Goal: Use online tool/utility: Use online tool/utility

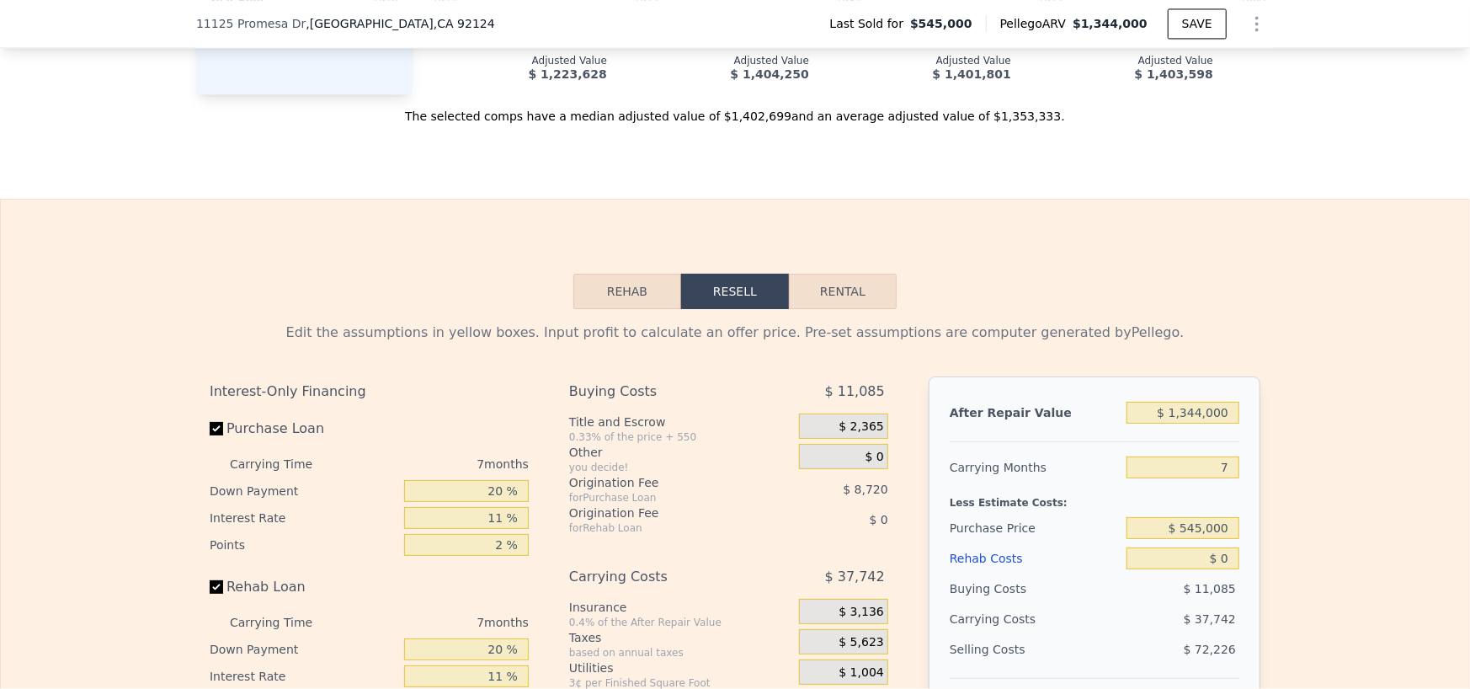
scroll to position [2263, 0]
click at [629, 308] on button "Rehab" at bounding box center [627, 290] width 108 height 35
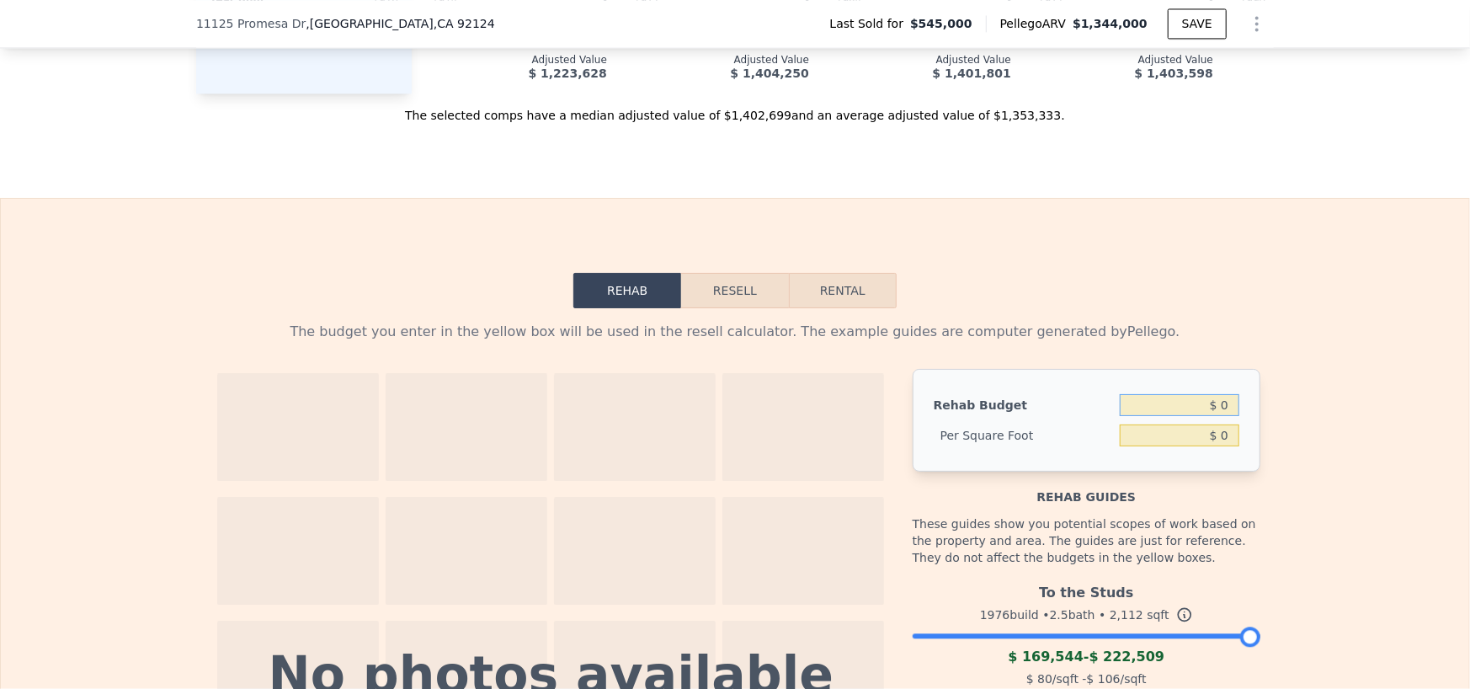
click at [1173, 416] on input "$ 0" at bounding box center [1180, 405] width 120 height 22
type input "$ 150,000"
click at [1199, 342] on div "The budget you enter in the yellow box will be used in the resell calculator. T…" at bounding box center [735, 332] width 1051 height 20
type input "$ 71.02"
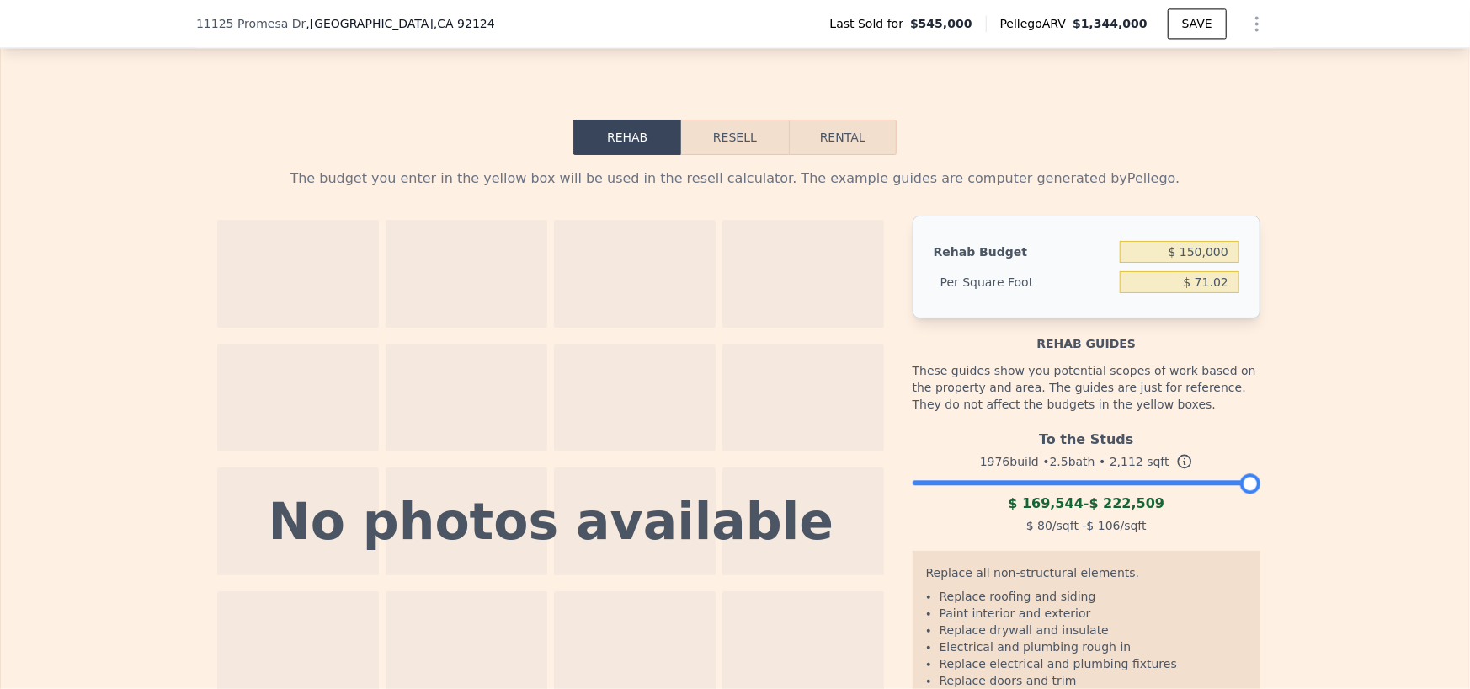
scroll to position [2430, 0]
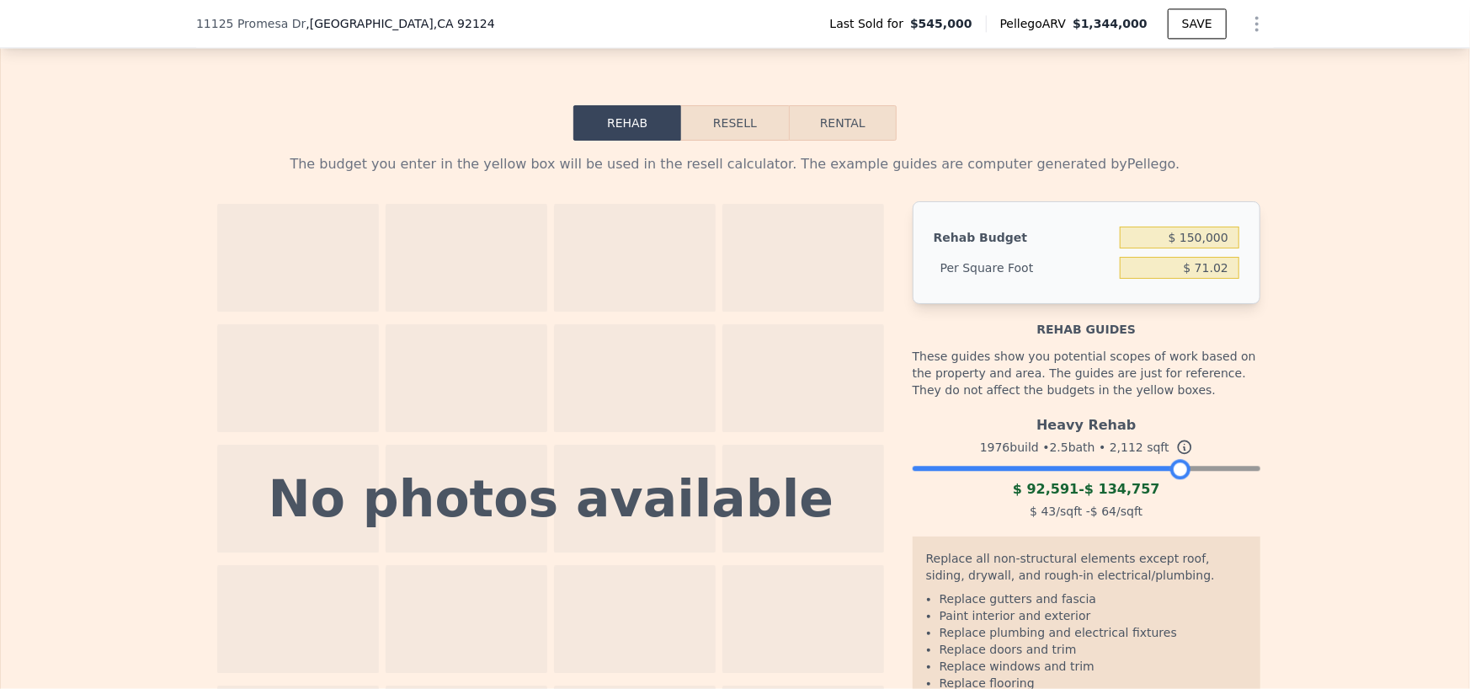
drag, startPoint x: 1247, startPoint y: 508, endPoint x: 1177, endPoint y: 502, distance: 70.2
click at [1177, 479] on div at bounding box center [1180, 469] width 20 height 20
click at [1241, 408] on div "These guides show you potential scopes of work based on the property and area. …" at bounding box center [1087, 373] width 348 height 71
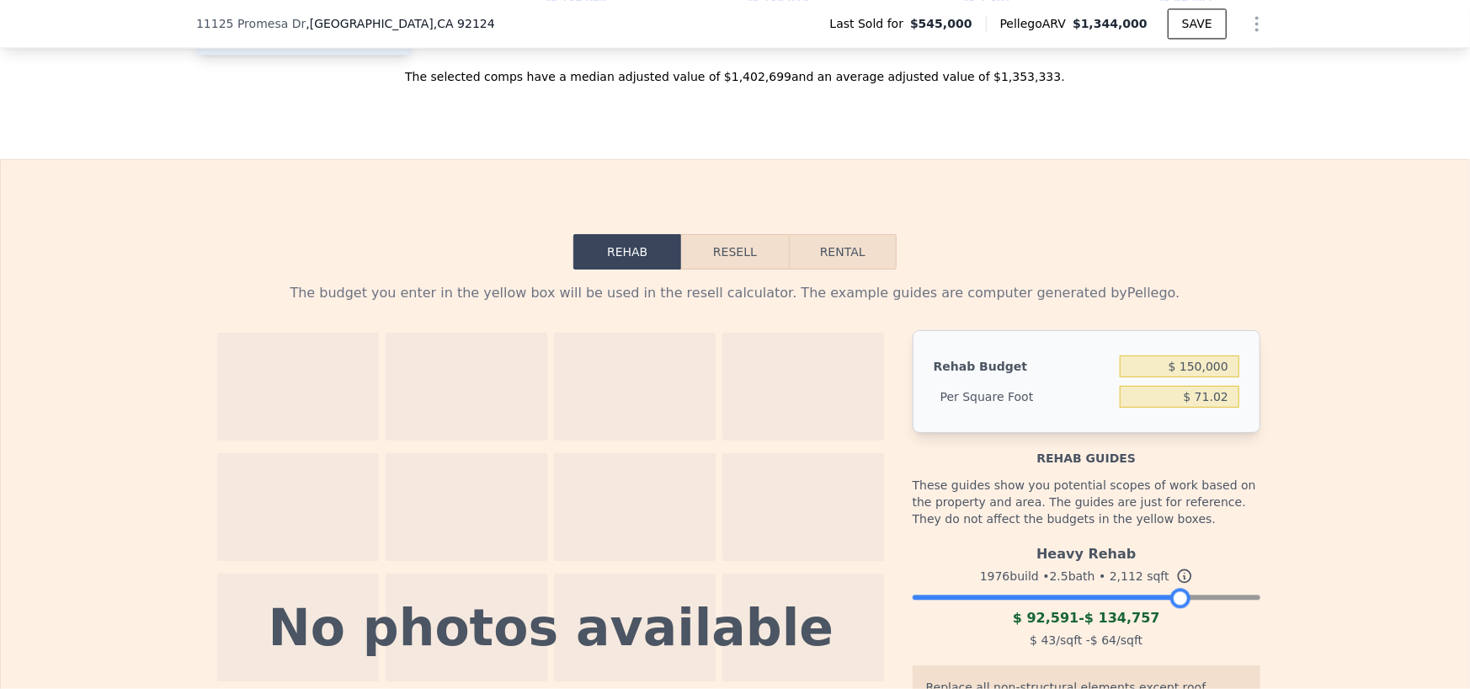
scroll to position [2262, 0]
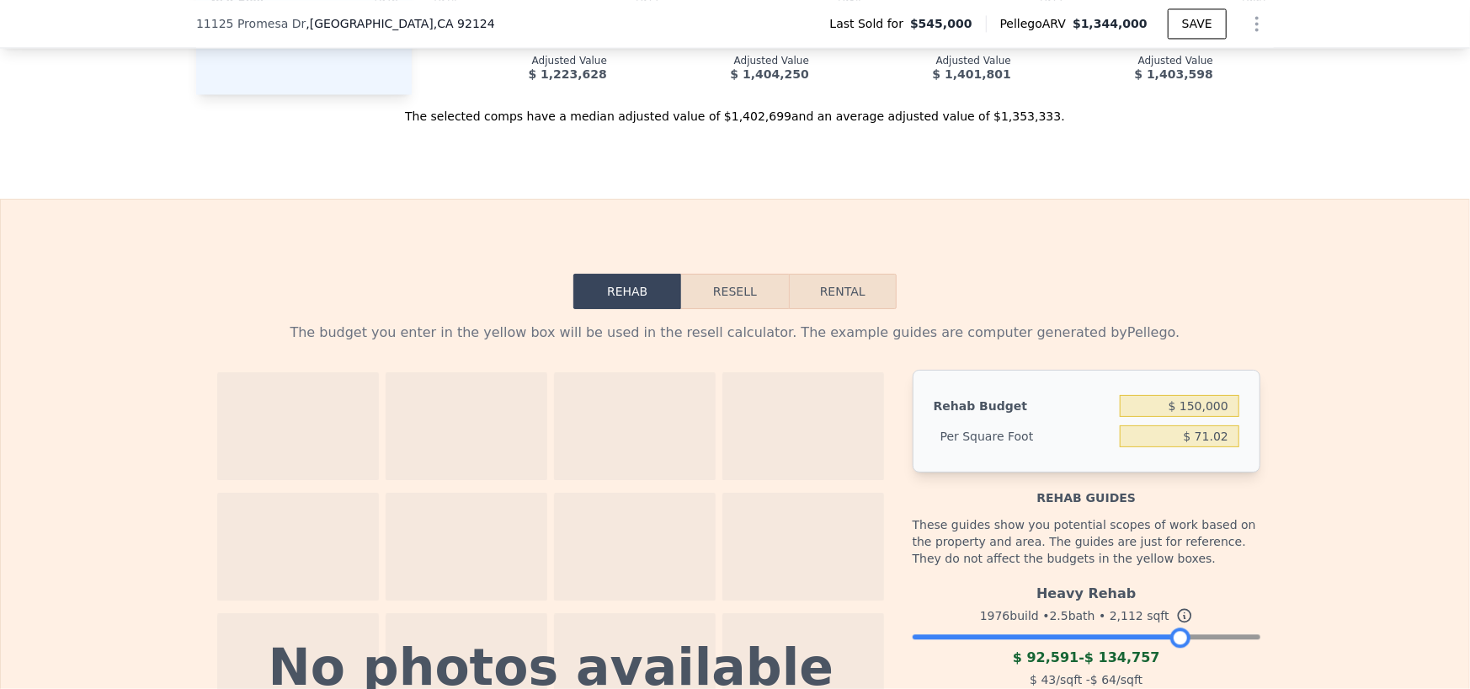
click at [619, 309] on button "Rehab" at bounding box center [627, 291] width 108 height 35
click at [702, 309] on button "Resell" at bounding box center [734, 291] width 107 height 35
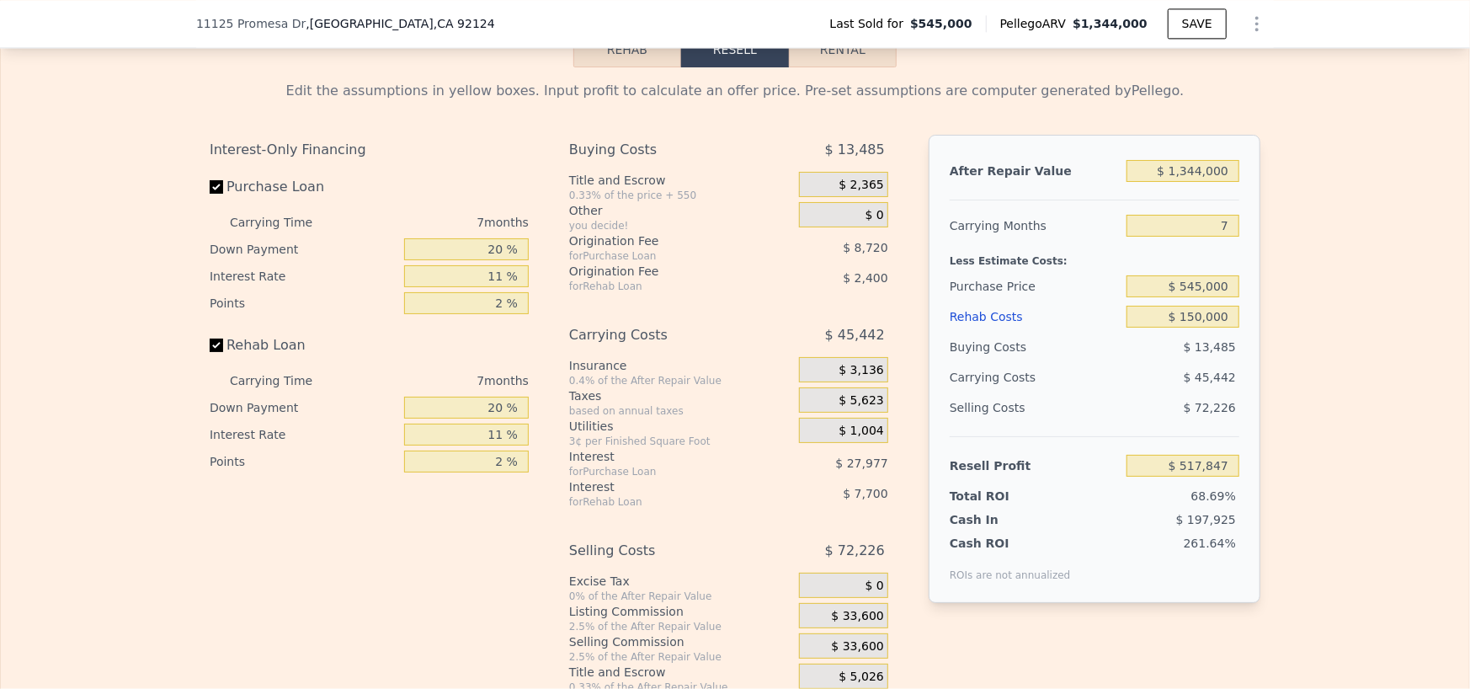
scroll to position [2510, 0]
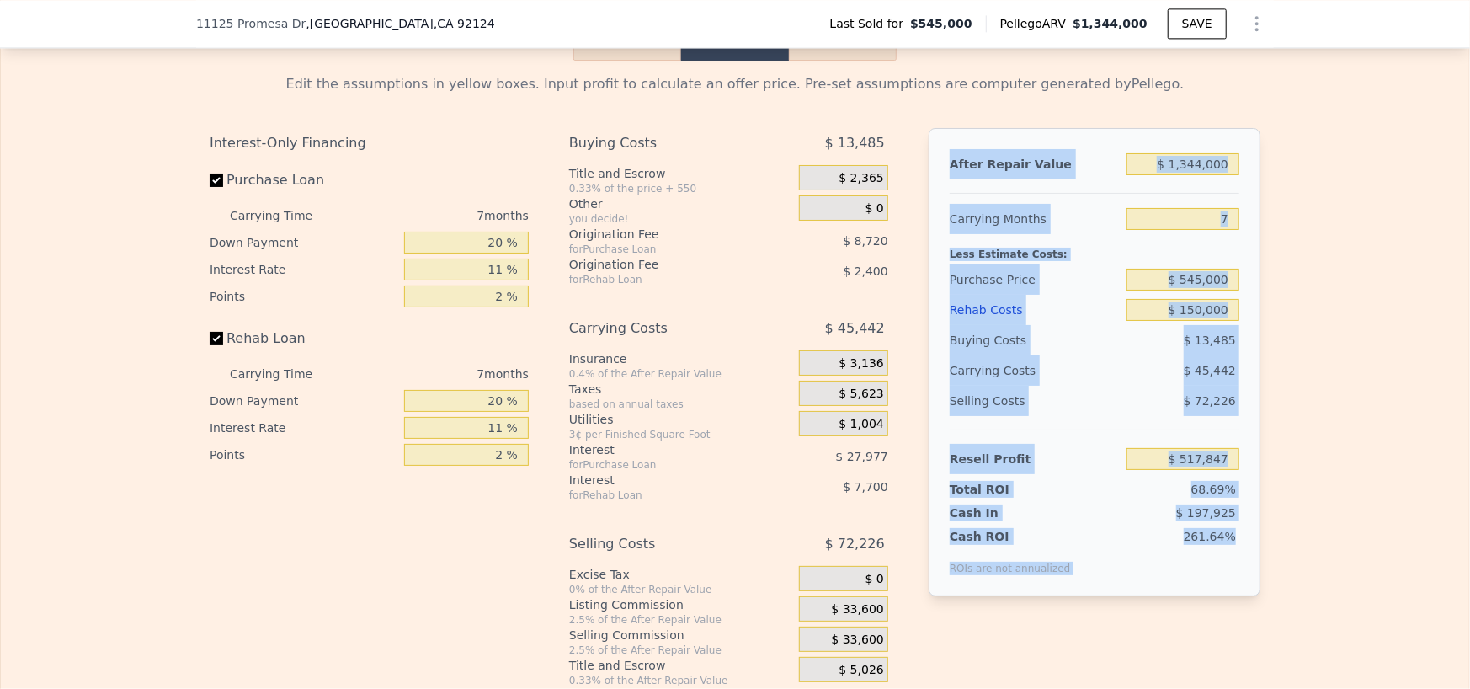
drag, startPoint x: 1237, startPoint y: 581, endPoint x: 943, endPoint y: 217, distance: 468.0
click at [943, 217] on div "After Repair Value $ 1,344,000 Carrying Months 7 Less Estimate Costs: Purchase …" at bounding box center [1095, 362] width 332 height 468
copy div "After Repair Value Carrying Months Less Estimate Costs: Purchase Price Rehab Co…"
type input "$ 0"
type input "$ 677,947"
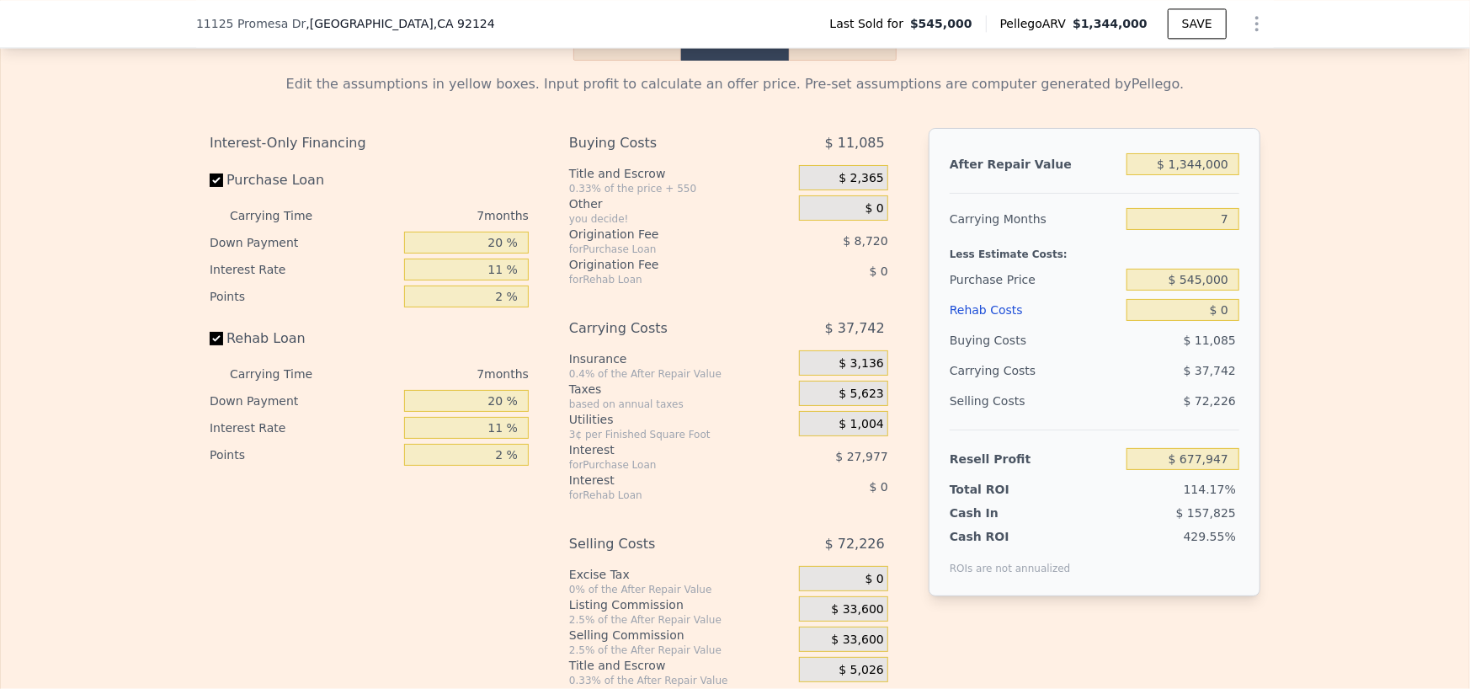
drag, startPoint x: 1217, startPoint y: 1, endPoint x: 42, endPoint y: 167, distance: 1186.8
click at [30, 184] on div "Edit the assumptions in yellow boxes. Input profit to calculate an offer price.…" at bounding box center [735, 374] width 1468 height 626
